Goal: Transaction & Acquisition: Purchase product/service

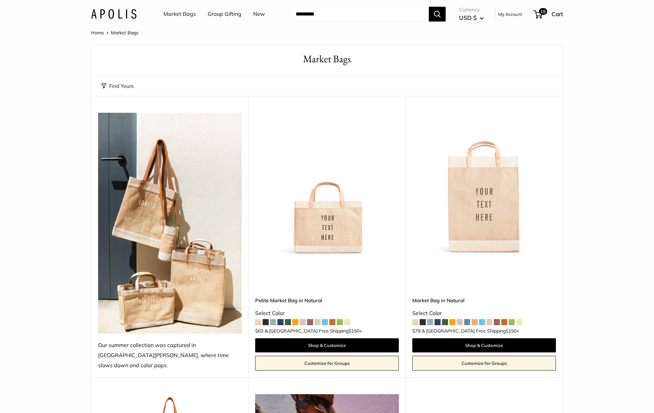
click at [303, 319] on span at bounding box center [302, 322] width 6 height 6
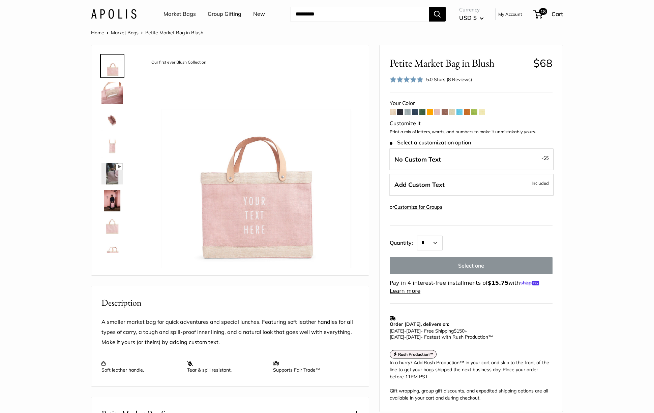
click at [108, 229] on img at bounding box center [112, 228] width 22 height 22
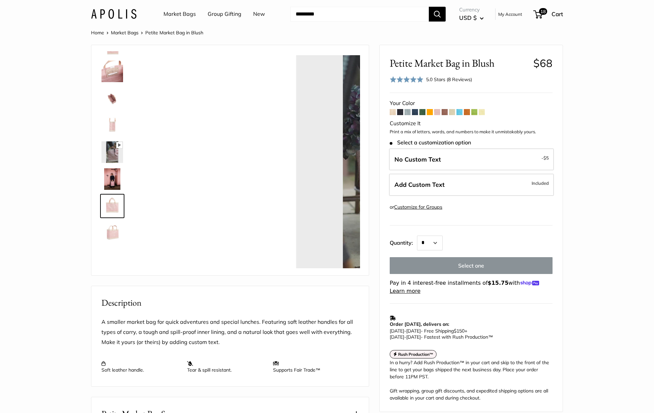
scroll to position [43, 0]
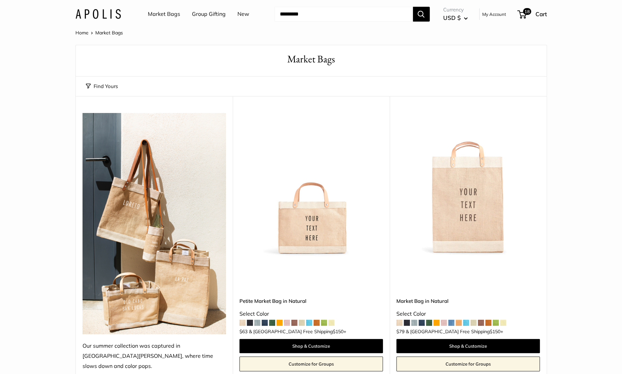
click at [307, 17] on input "Search..." at bounding box center [344, 14] width 138 height 15
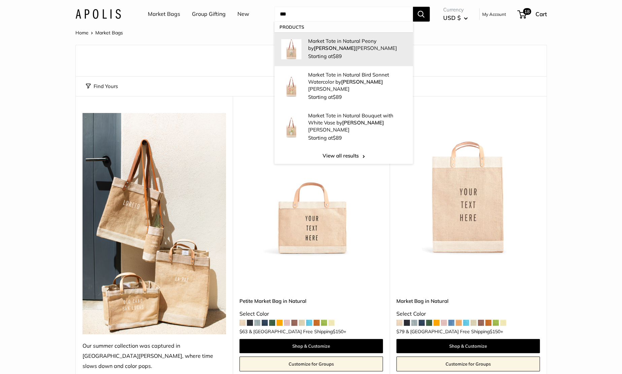
type input "***"
click at [413, 7] on button "Search" at bounding box center [421, 14] width 17 height 15
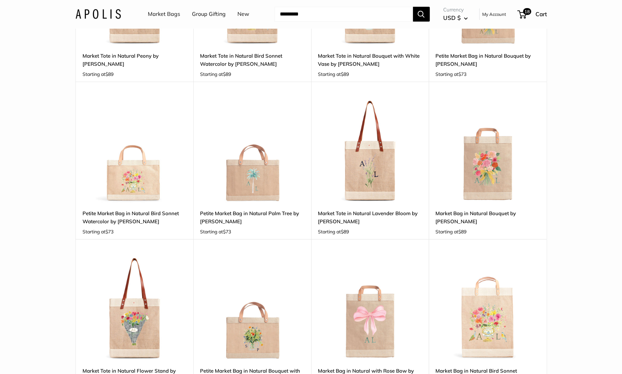
click at [0, 0] on img at bounding box center [0, 0] width 0 height 0
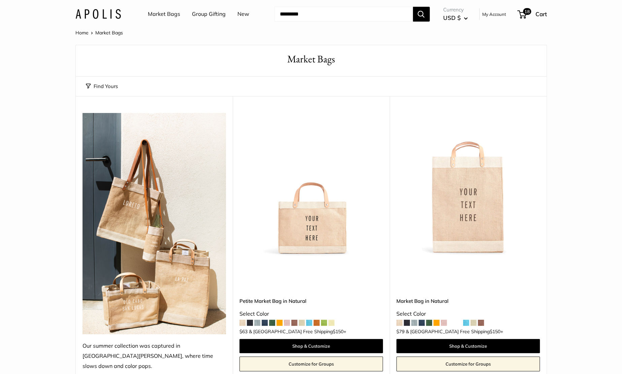
click at [209, 12] on link "Group Gifting" at bounding box center [209, 14] width 34 height 10
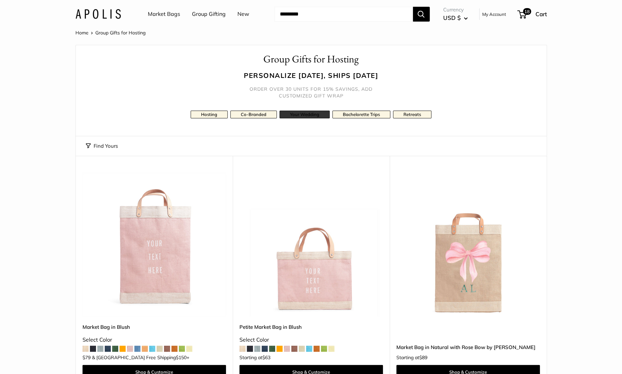
click at [311, 116] on link "Your Wedding" at bounding box center [305, 114] width 50 height 8
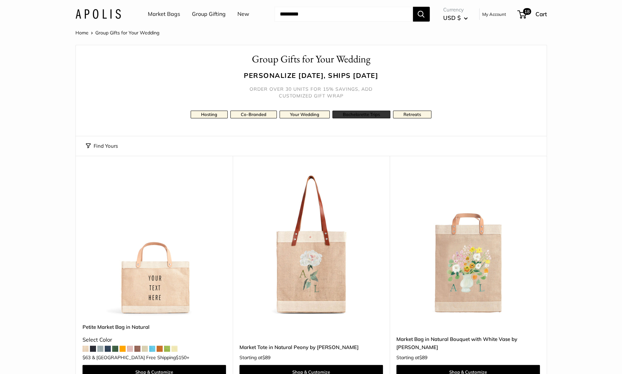
click at [355, 116] on link "Bachelorette Trips" at bounding box center [361, 114] width 58 height 8
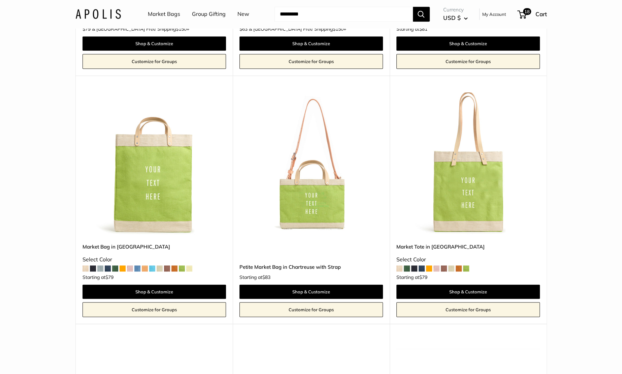
drag, startPoint x: 411, startPoint y: 145, endPoint x: 410, endPoint y: 150, distance: 5.1
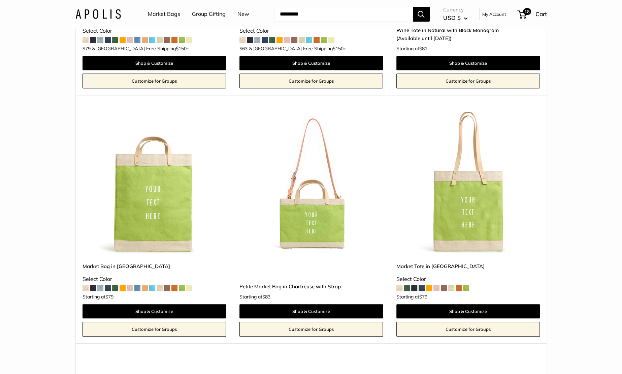
drag, startPoint x: 409, startPoint y: 161, endPoint x: 407, endPoint y: 149, distance: 12.7
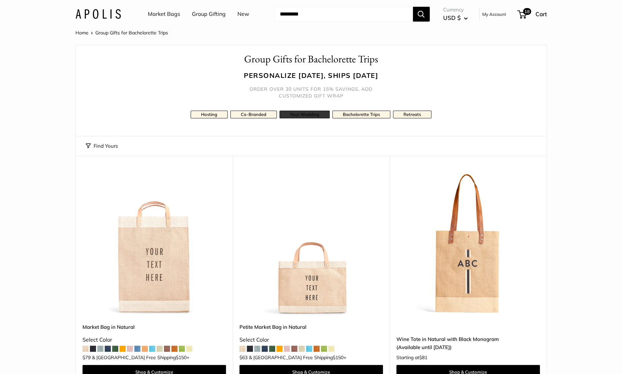
click at [309, 112] on link "Your Wedding" at bounding box center [305, 114] width 50 height 8
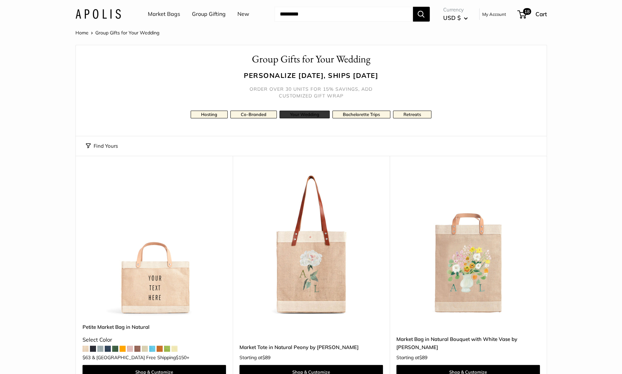
click at [312, 115] on link "Your Wedding" at bounding box center [305, 114] width 50 height 8
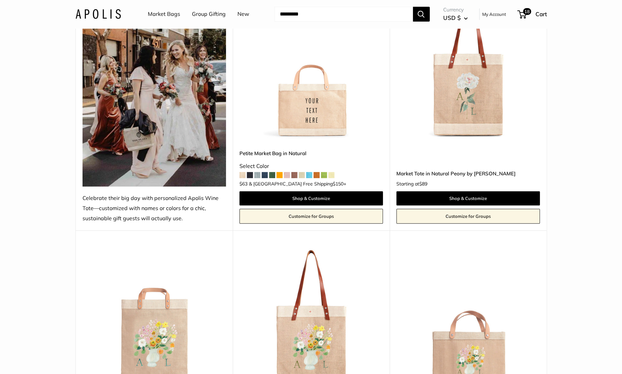
scroll to position [105, 0]
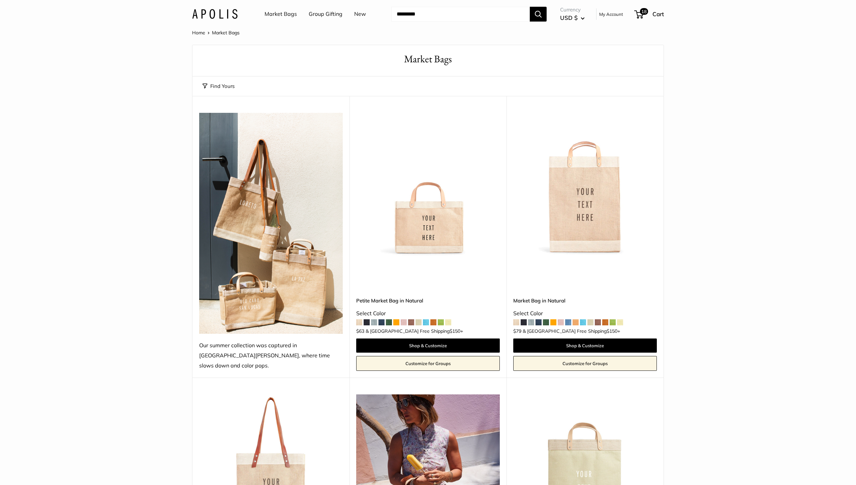
click at [324, 17] on link "Group Gifting" at bounding box center [326, 14] width 34 height 10
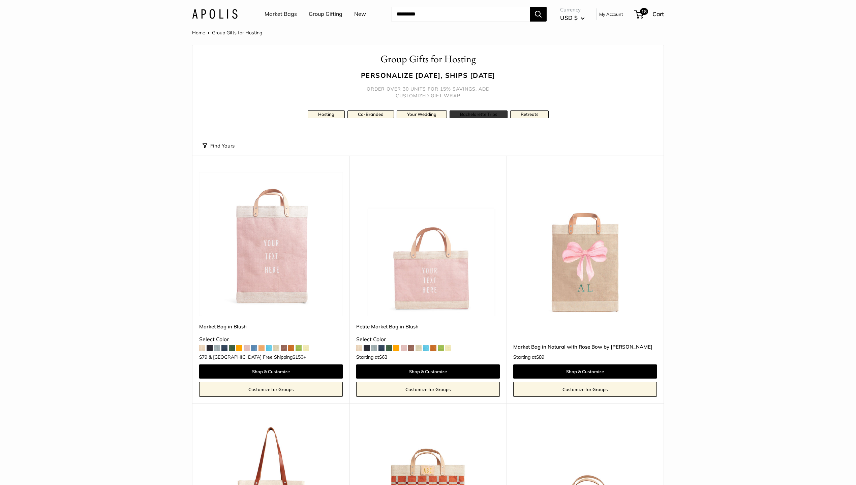
click at [473, 114] on link "Bachelorette Trips" at bounding box center [478, 114] width 58 height 8
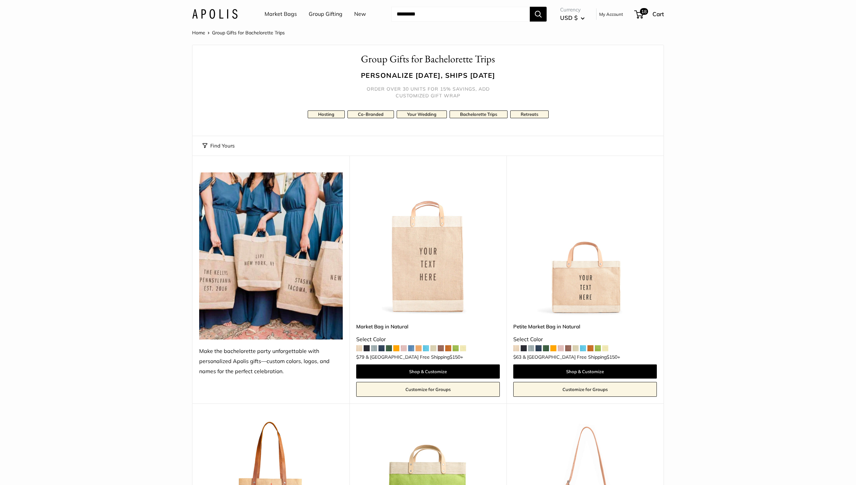
drag, startPoint x: 287, startPoint y: 372, endPoint x: 200, endPoint y: 354, distance: 88.7
click at [199, 352] on div "Make the bachelorette party unforgettable with personalized Apolis gifts—custom…" at bounding box center [271, 361] width 144 height 30
copy div "Make the bachelorette party unforgettable with personalized Apolis gifts—custom…"
click at [420, 114] on link "Your Wedding" at bounding box center [421, 114] width 50 height 8
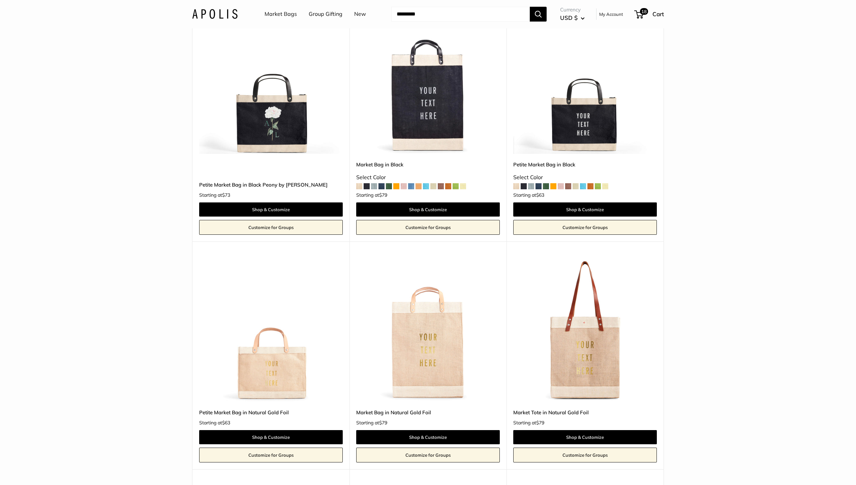
scroll to position [1635, 0]
